Goal: Task Accomplishment & Management: Manage account settings

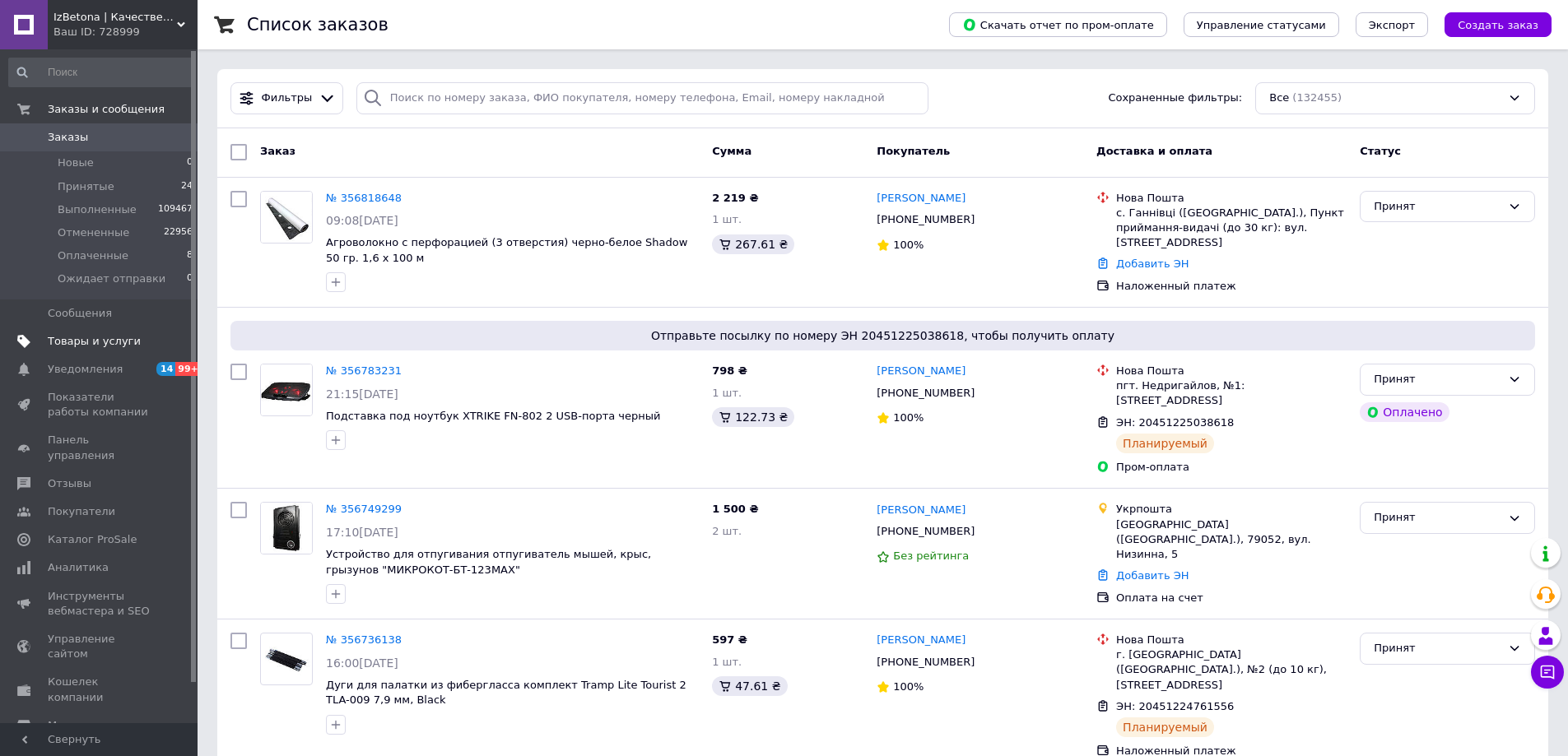
click at [84, 341] on span "Товары и услуги" at bounding box center [94, 341] width 93 height 15
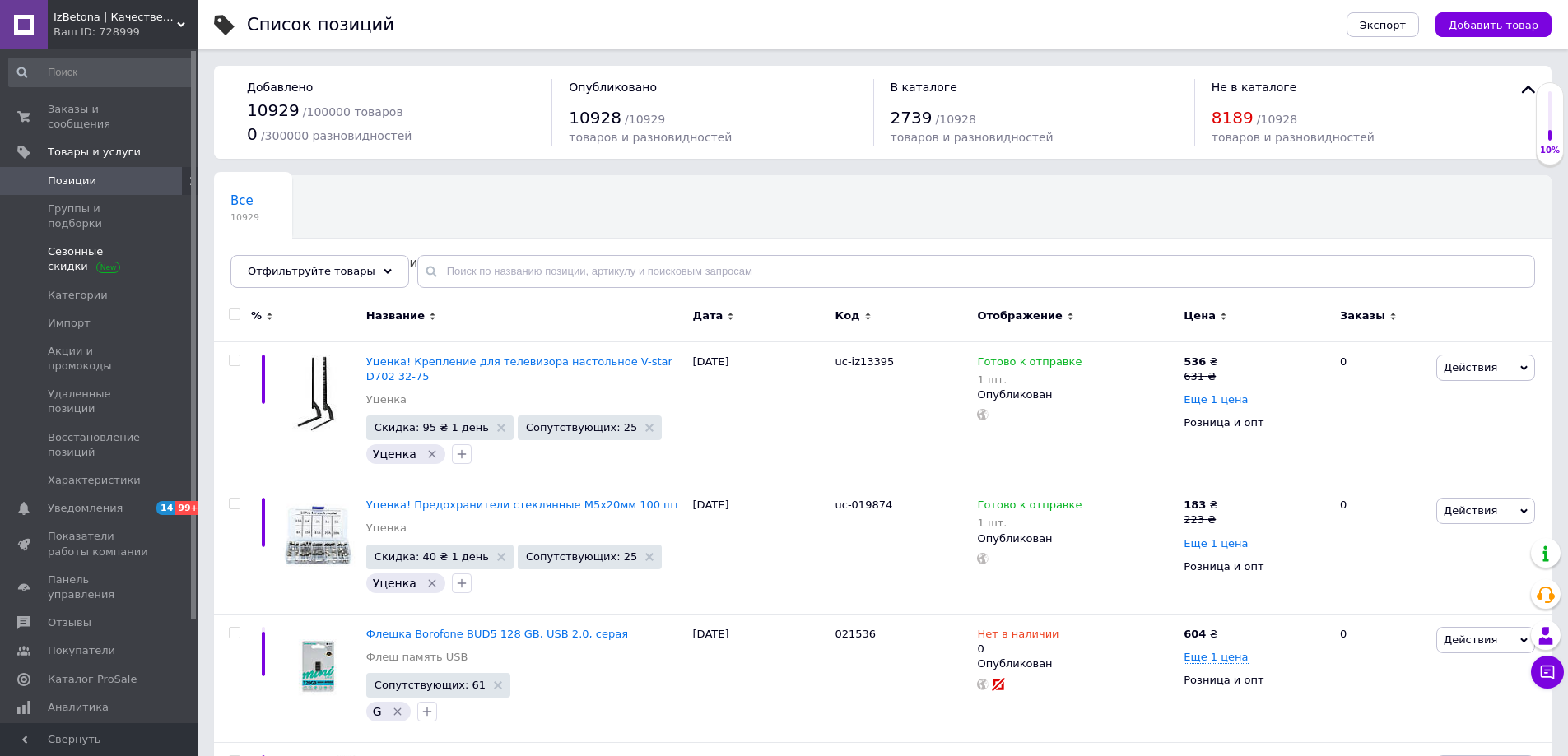
click at [57, 244] on span "Сезонные скидки" at bounding box center [99, 259] width 104 height 30
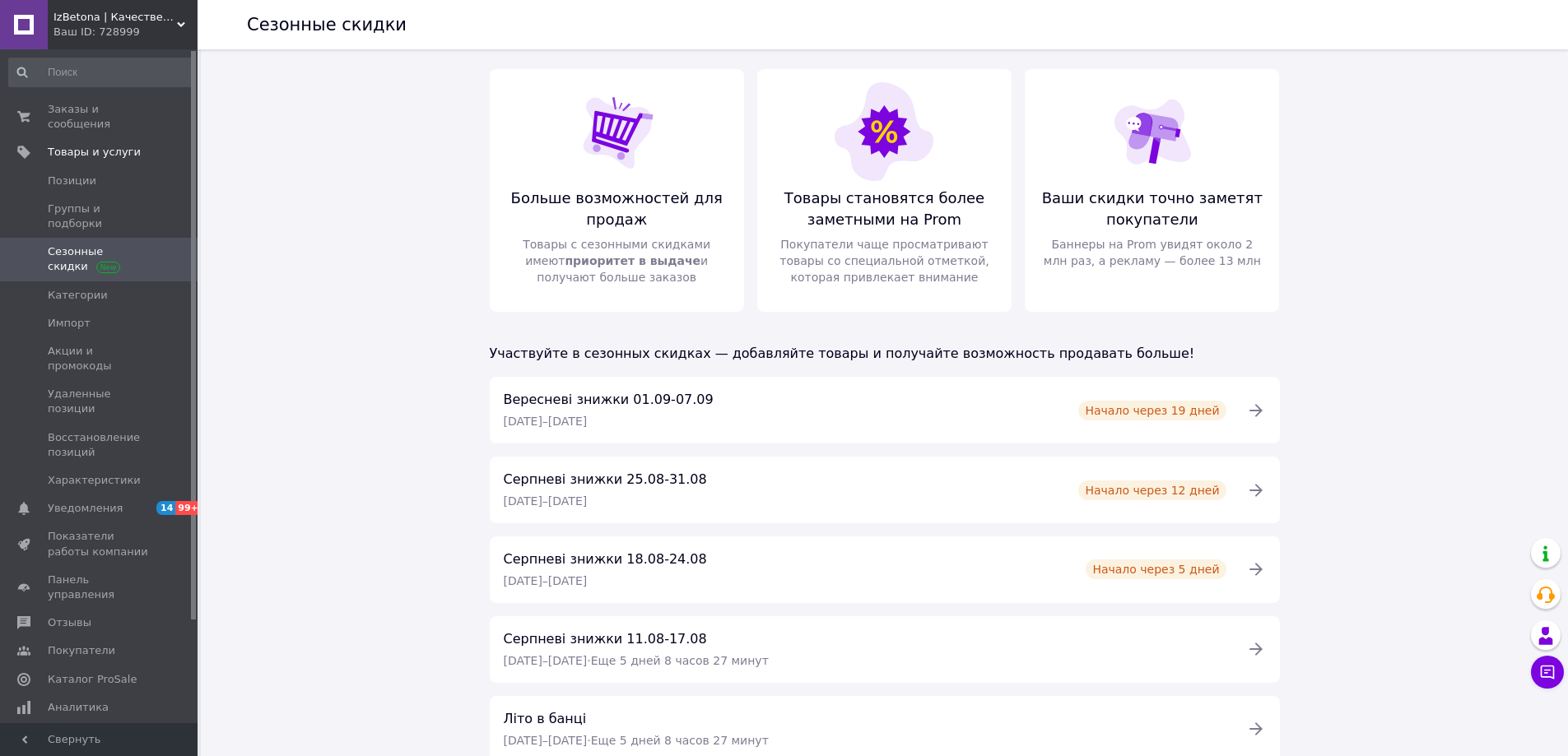
scroll to position [145, 0]
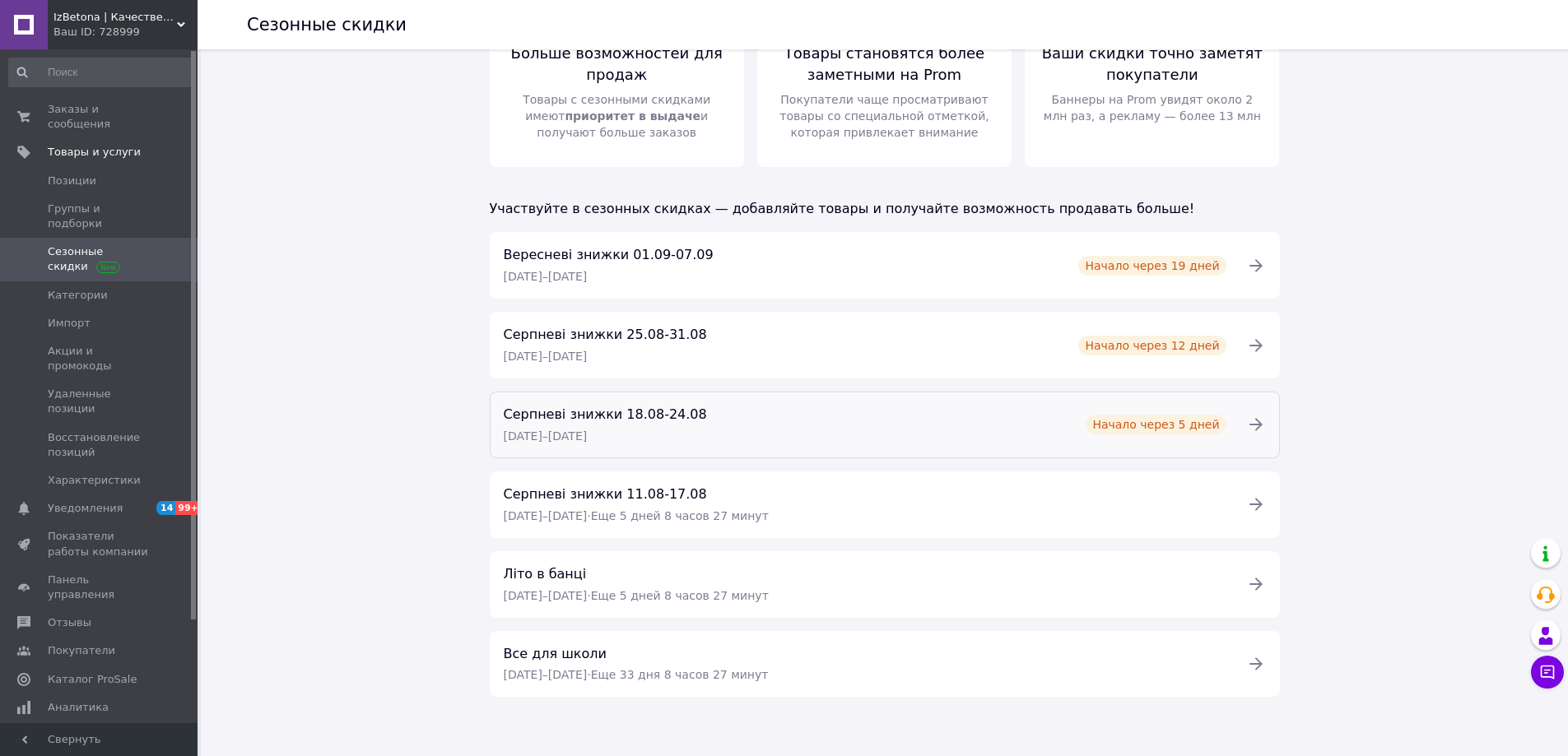
click at [605, 416] on span "Серпневі знижки 18.08-24.08" at bounding box center [605, 414] width 204 height 16
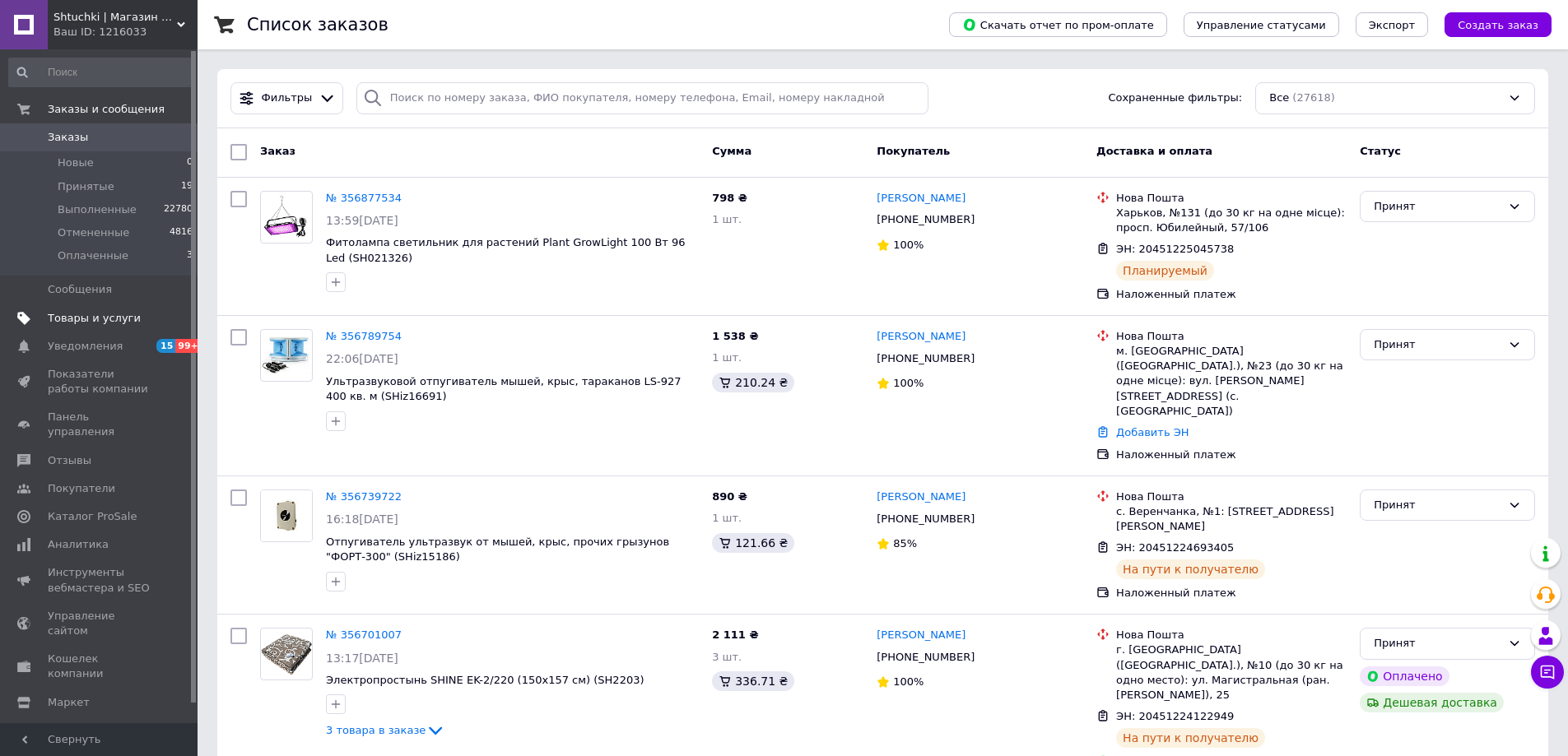
click at [84, 327] on link "Товары и услуги" at bounding box center [101, 319] width 203 height 28
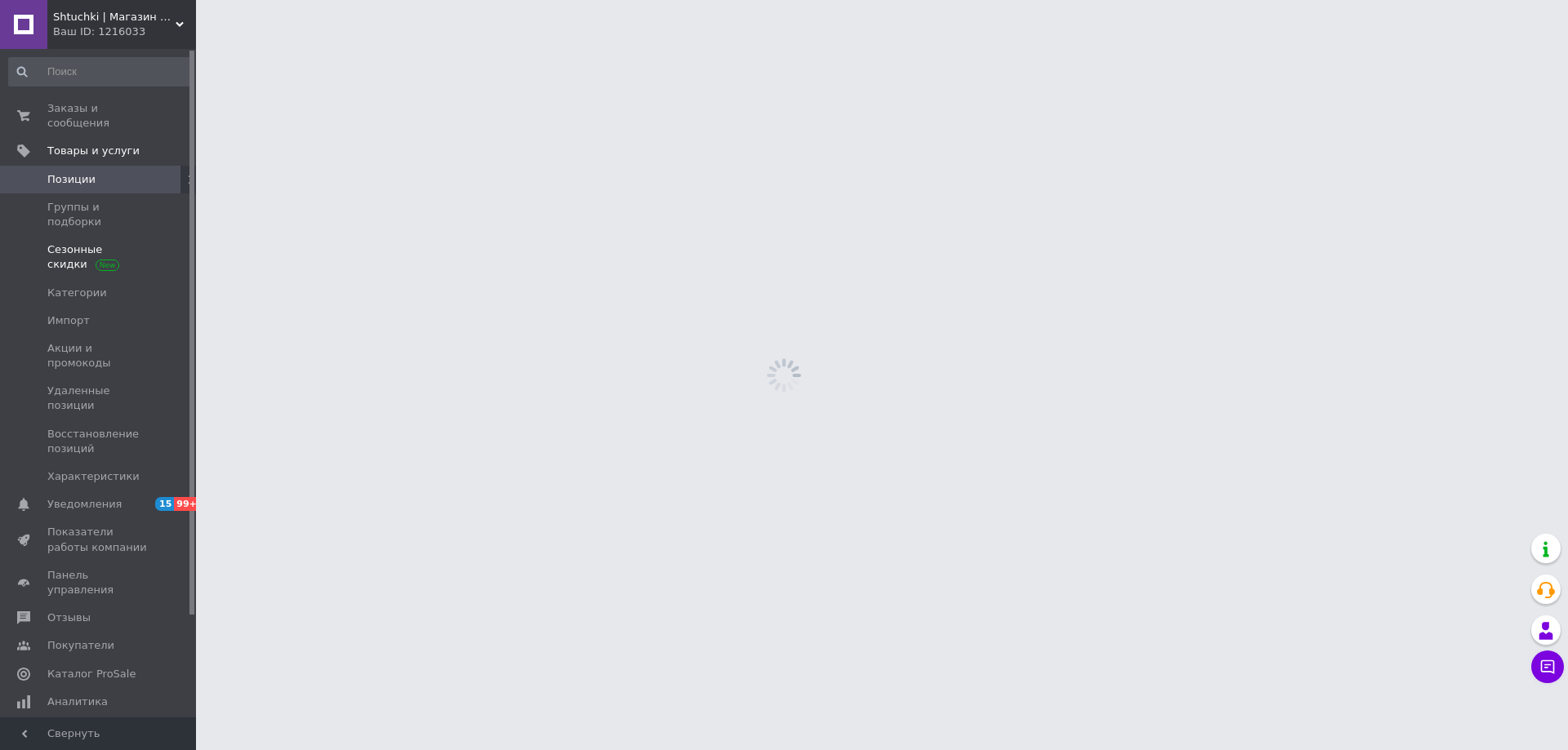
click at [68, 242] on span "Сезонные скидки" at bounding box center [99, 257] width 103 height 30
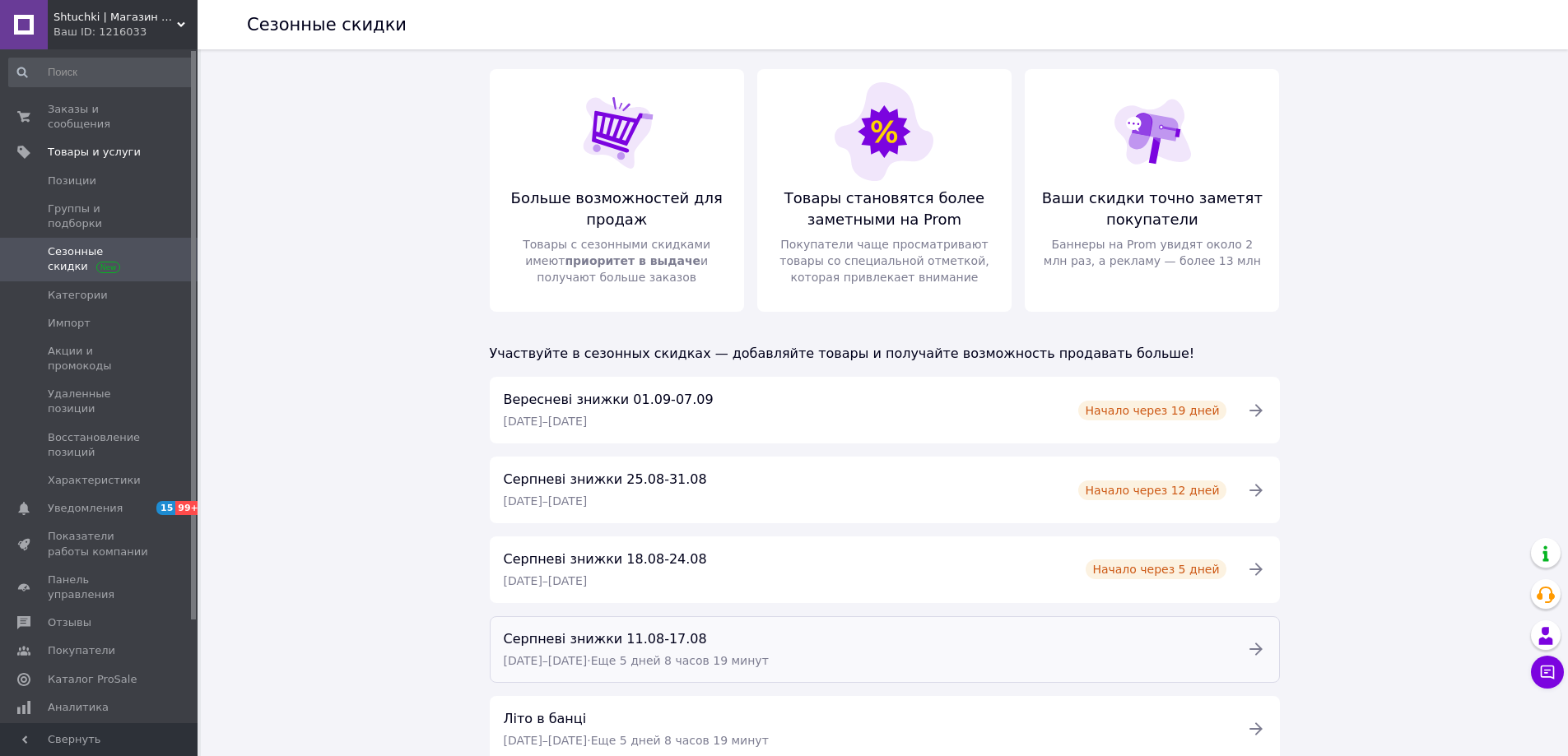
click at [573, 636] on span "Серпневі знижки 11.08-17.08" at bounding box center [605, 639] width 204 height 16
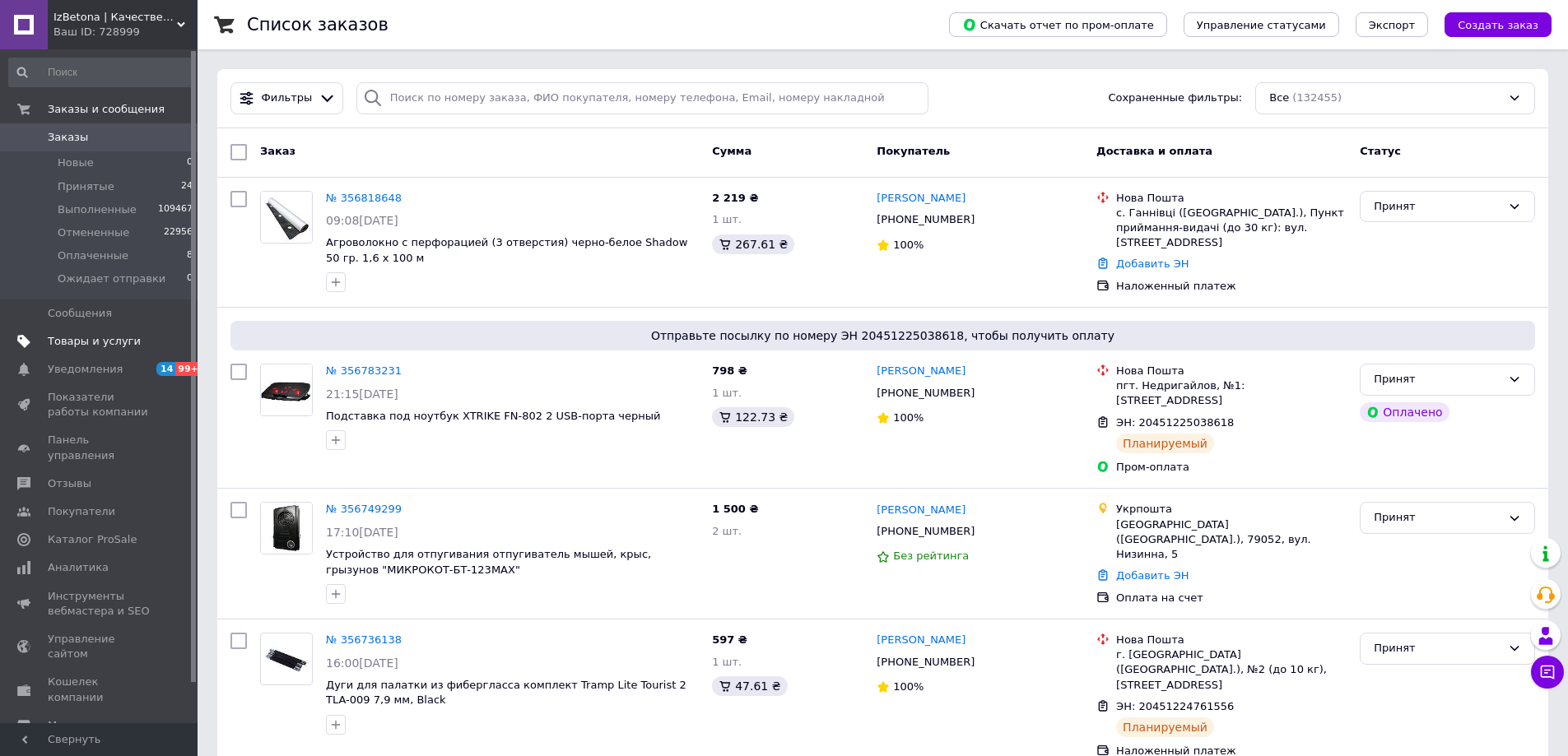
click at [83, 342] on span "Товары и услуги" at bounding box center [94, 341] width 93 height 15
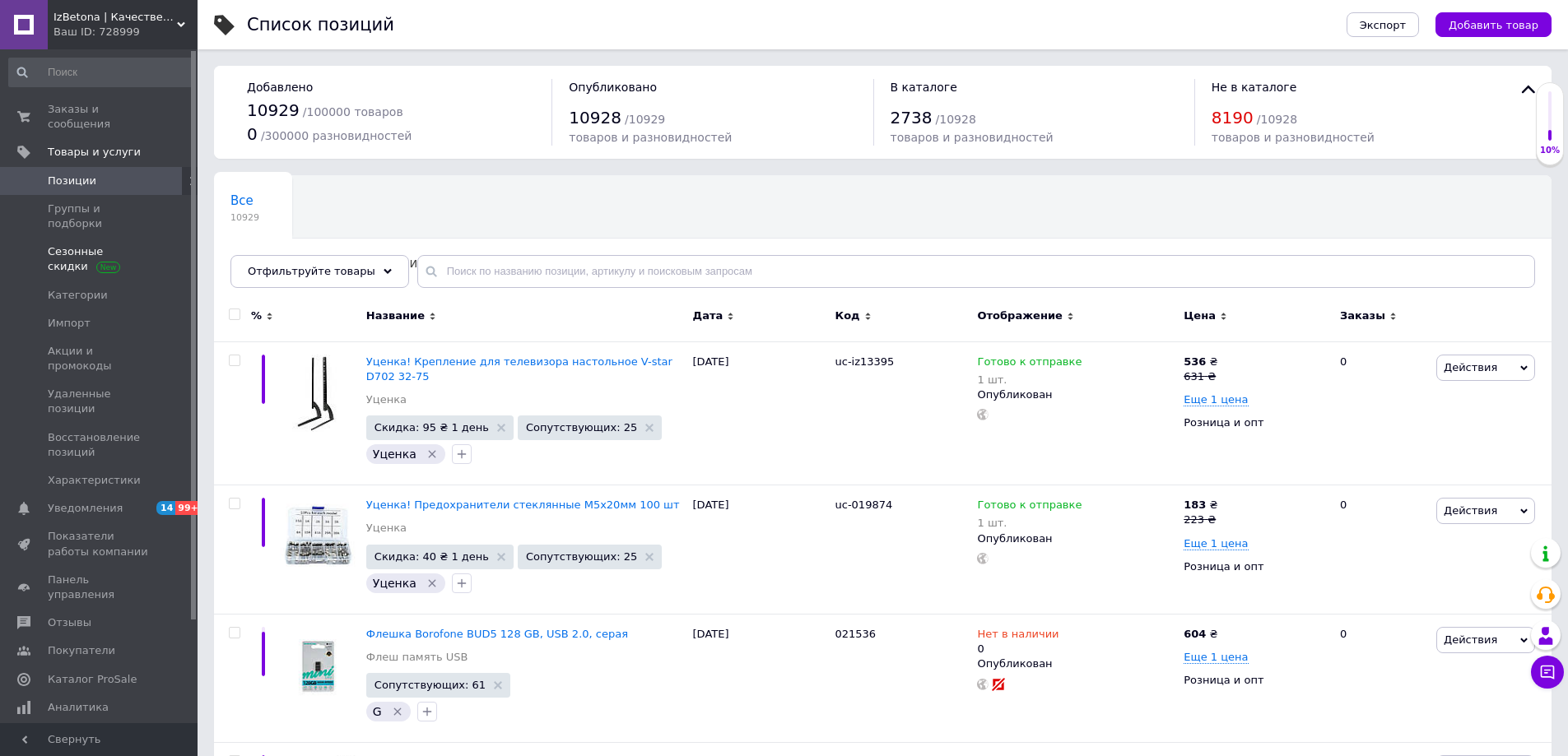
click at [63, 244] on span "Сезонные скидки" at bounding box center [99, 259] width 104 height 30
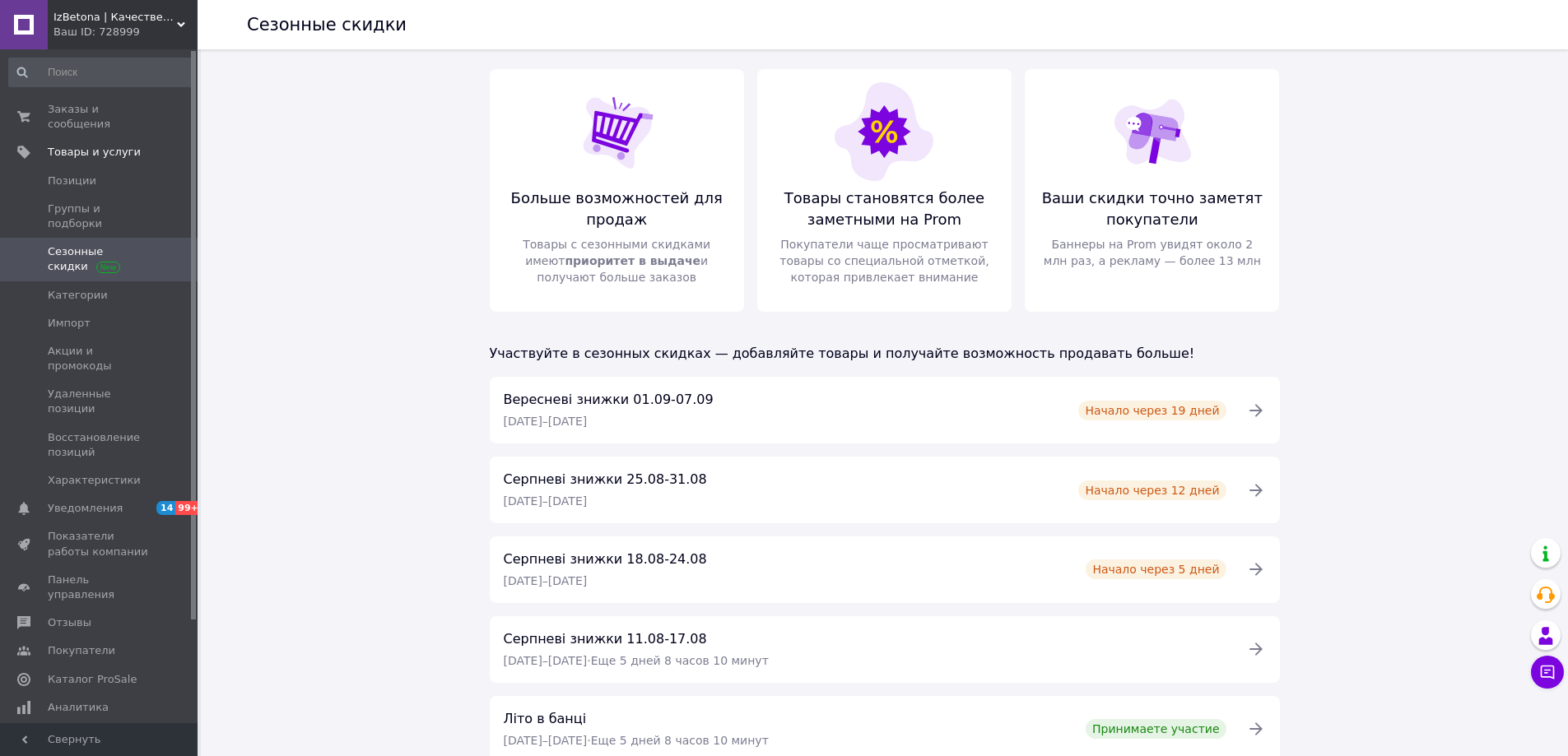
scroll to position [145, 0]
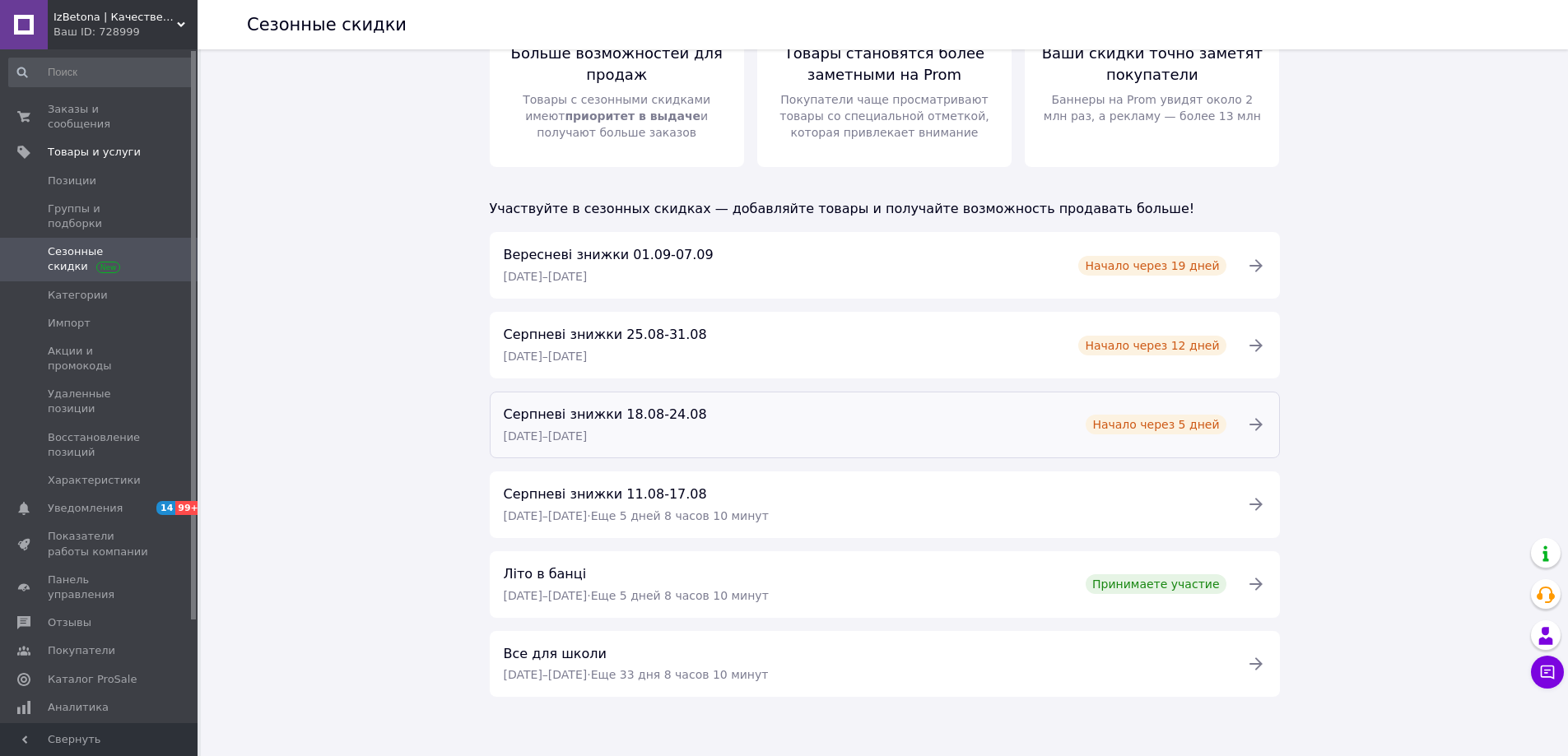
click at [607, 410] on span "Серпневі знижки 18.08-24.08" at bounding box center [605, 414] width 204 height 16
